Goal: Information Seeking & Learning: Learn about a topic

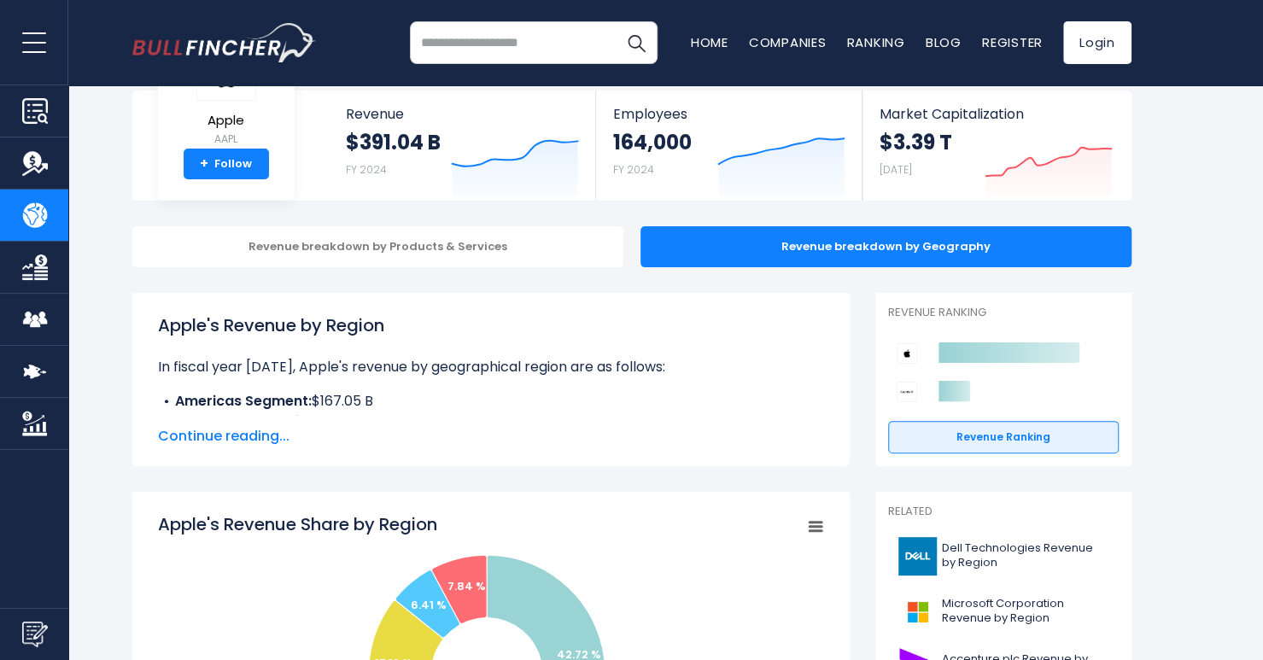
drag, startPoint x: 534, startPoint y: 353, endPoint x: 531, endPoint y: 376, distance: 23.2
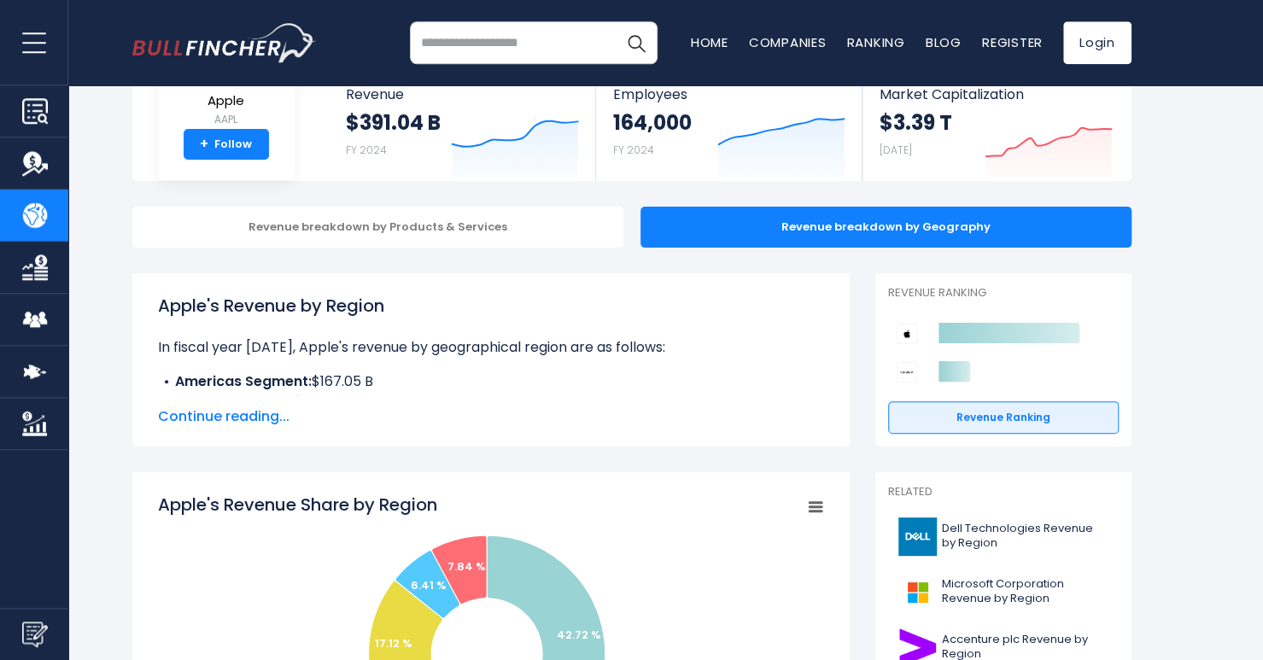
click at [220, 411] on span "Continue reading..." at bounding box center [491, 416] width 666 height 20
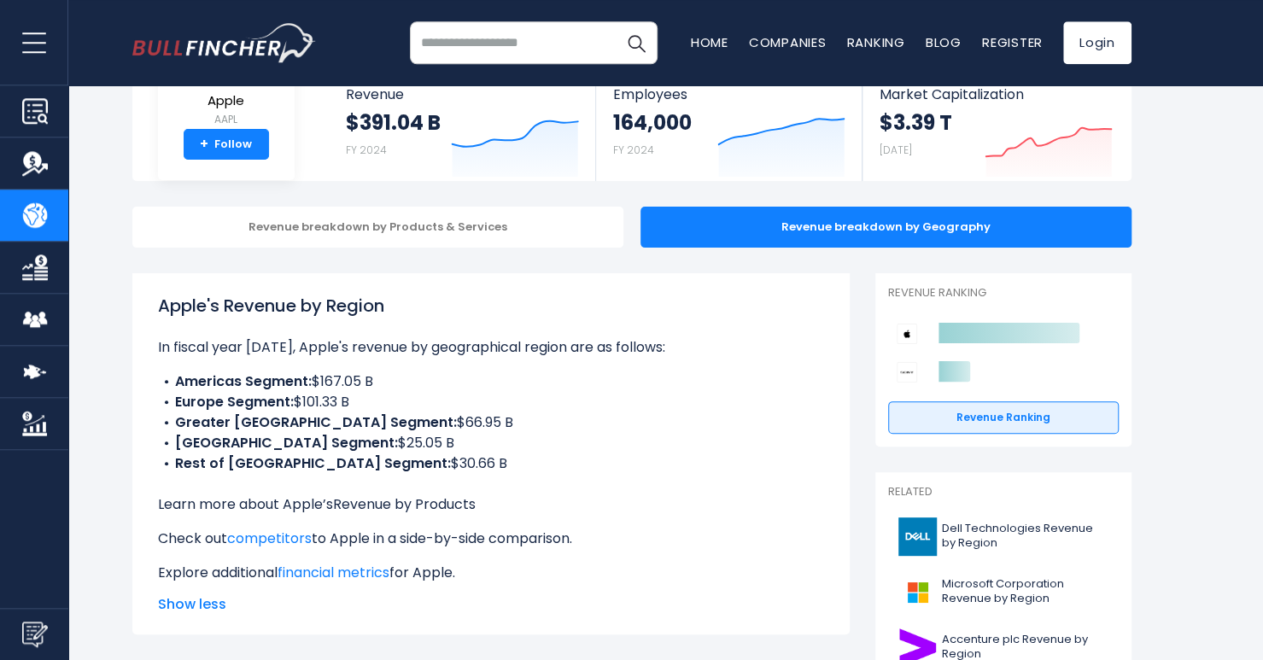
click at [392, 505] on link "Revenue by Products" at bounding box center [404, 504] width 143 height 20
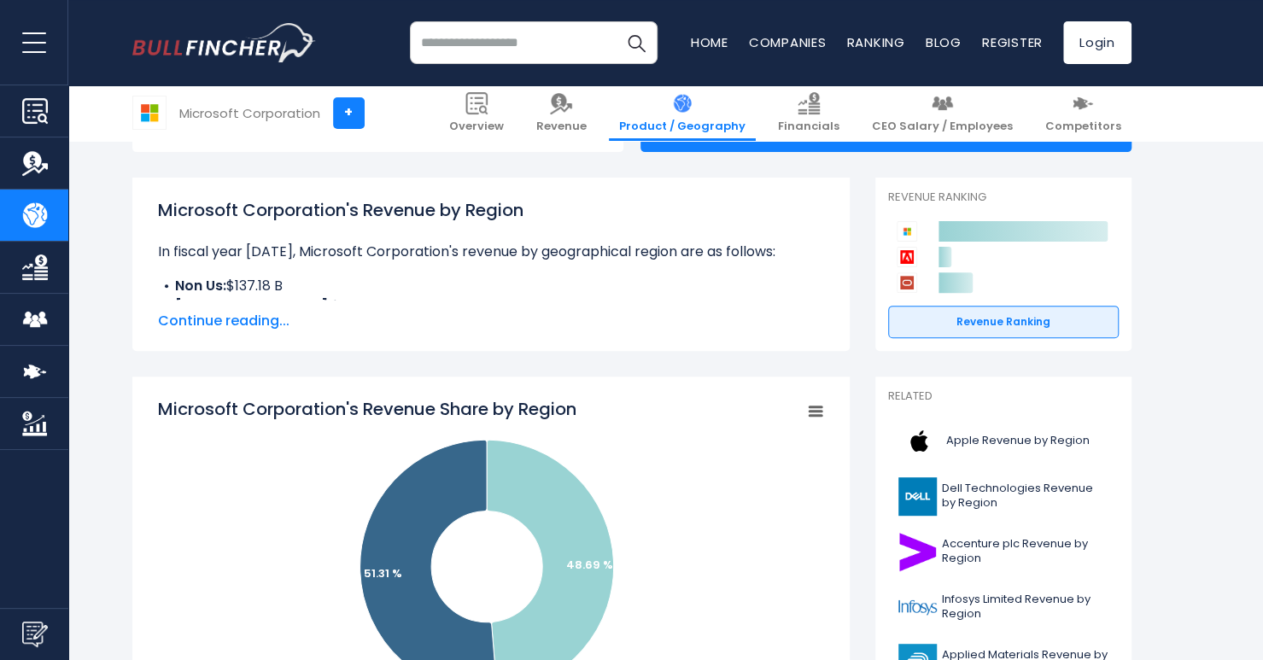
drag, startPoint x: 494, startPoint y: 342, endPoint x: 493, endPoint y: 359, distance: 17.2
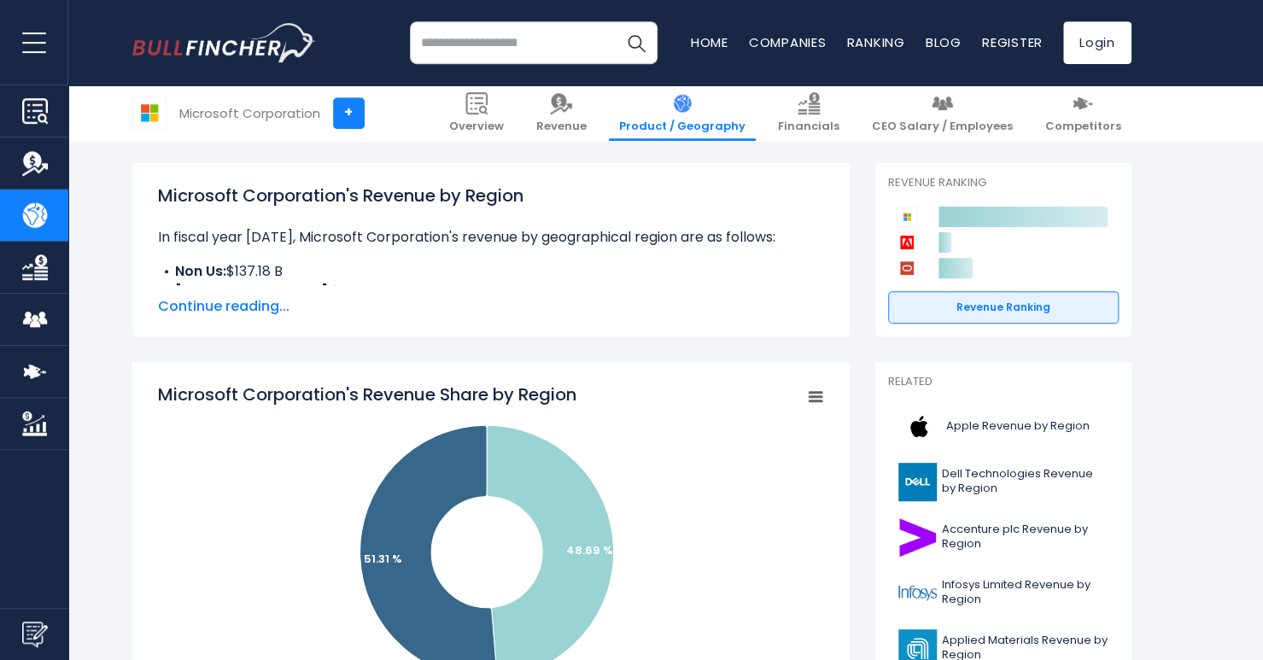
click at [208, 294] on div "Microsoft Corporation's Revenue by Region In fiscal year [DATE], Microsoft Corp…" at bounding box center [491, 250] width 666 height 134
click at [219, 306] on span "Continue reading..." at bounding box center [491, 306] width 666 height 20
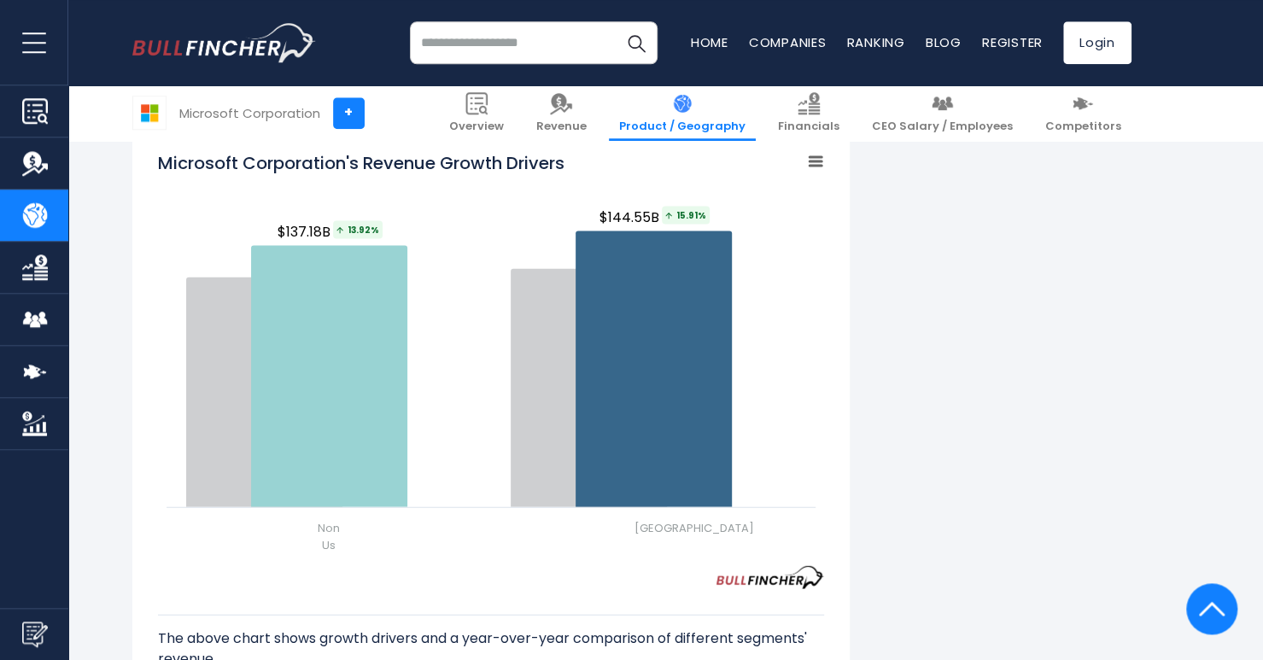
scroll to position [2125, 0]
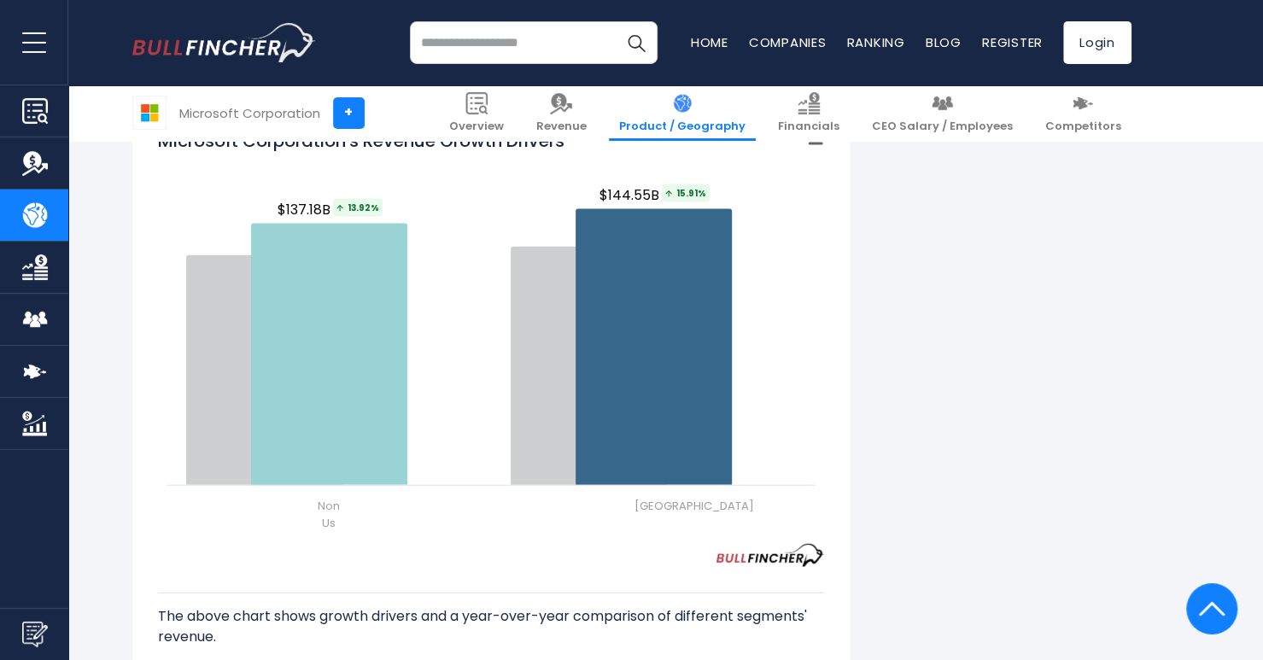
drag, startPoint x: 436, startPoint y: 281, endPoint x: 435, endPoint y: 299, distance: 18.0
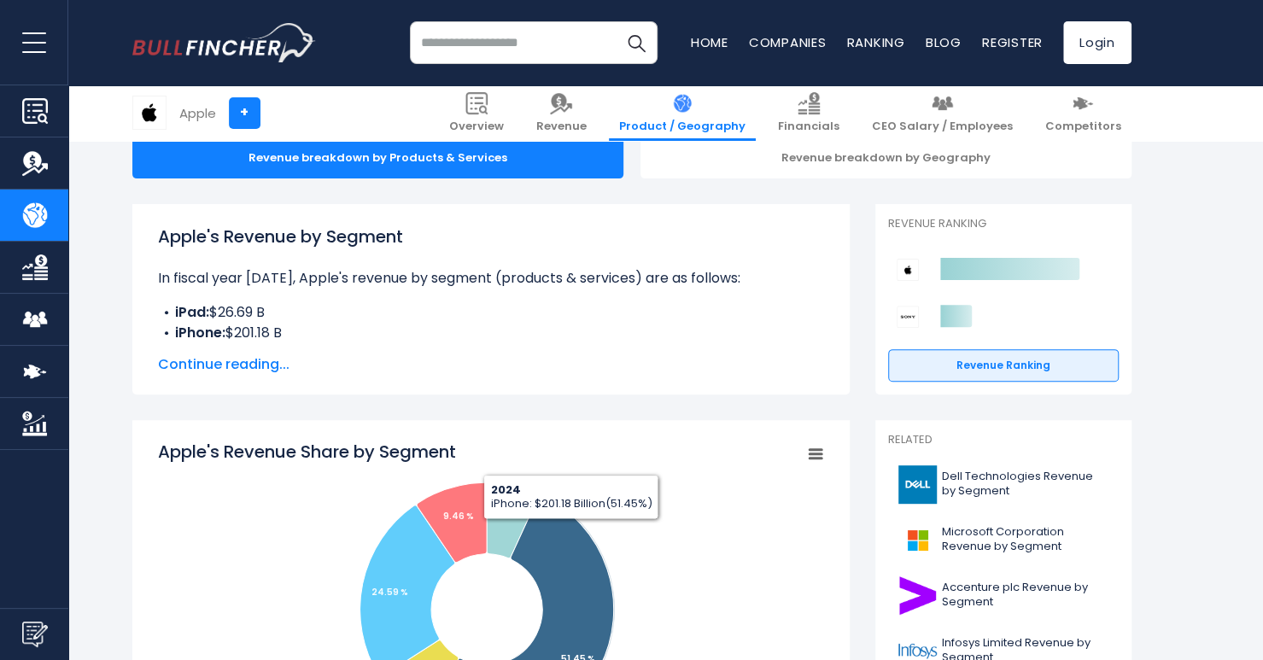
scroll to position [178, 0]
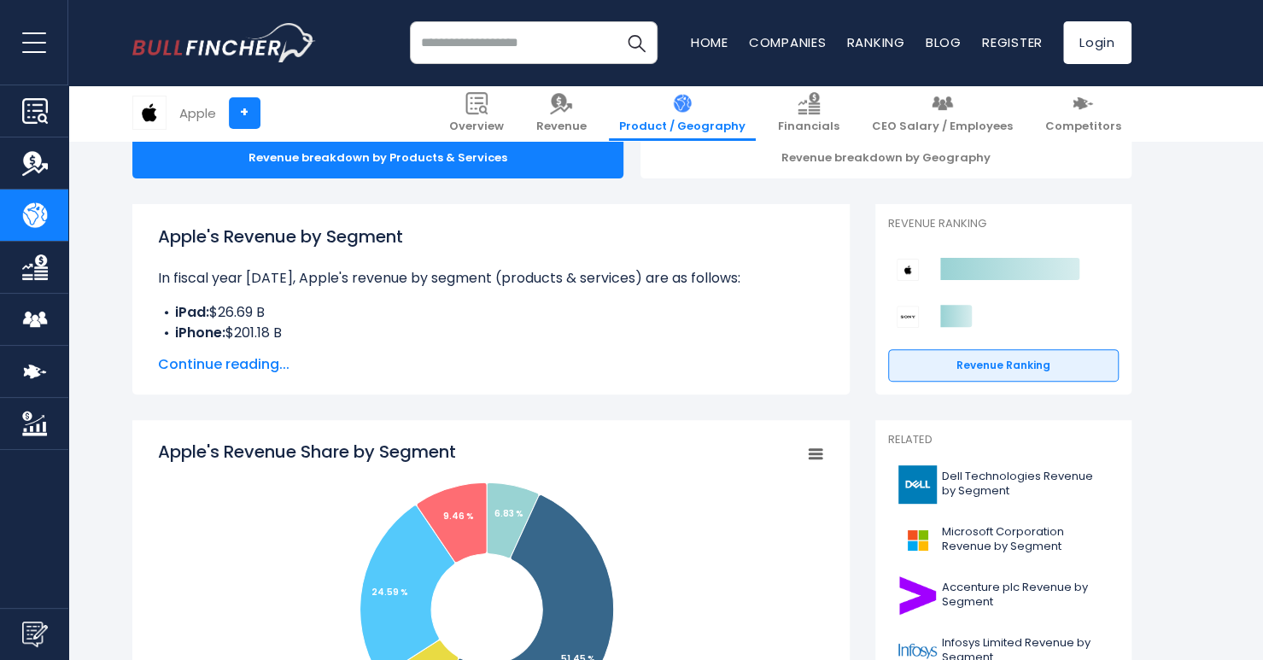
click at [209, 371] on span "Continue reading..." at bounding box center [491, 364] width 666 height 20
